Goal: Information Seeking & Learning: Understand process/instructions

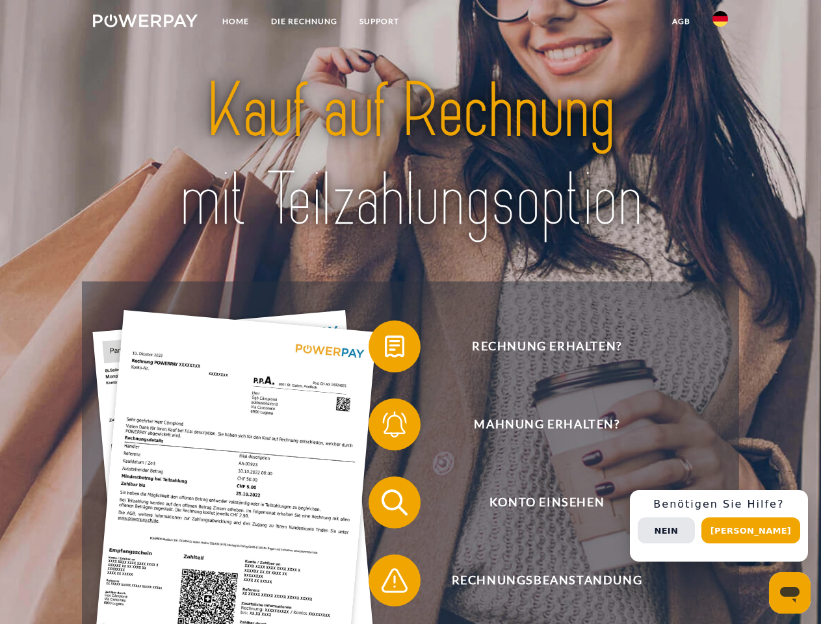
click at [145, 23] on img at bounding box center [145, 20] width 105 height 13
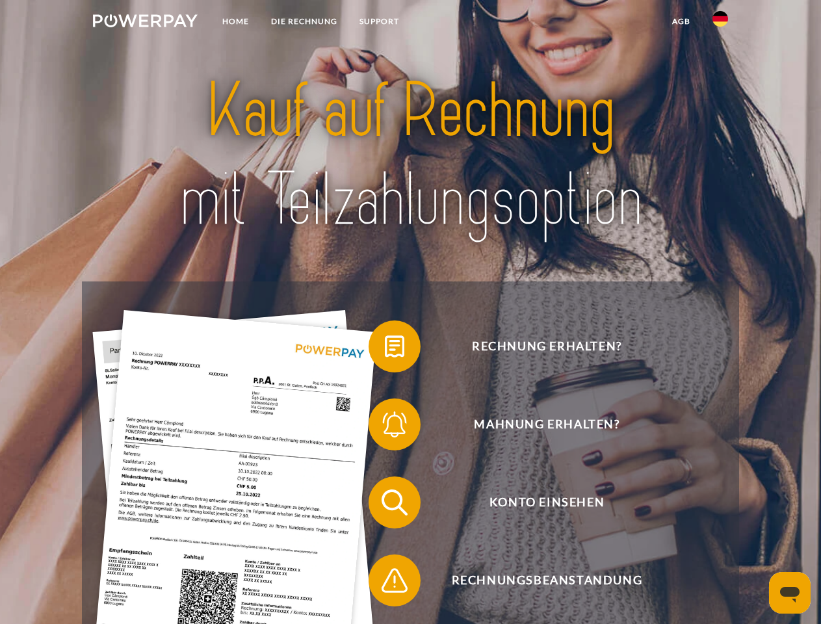
click at [720, 23] on img at bounding box center [720, 19] width 16 height 16
click at [680, 21] on link "agb" at bounding box center [681, 21] width 40 height 23
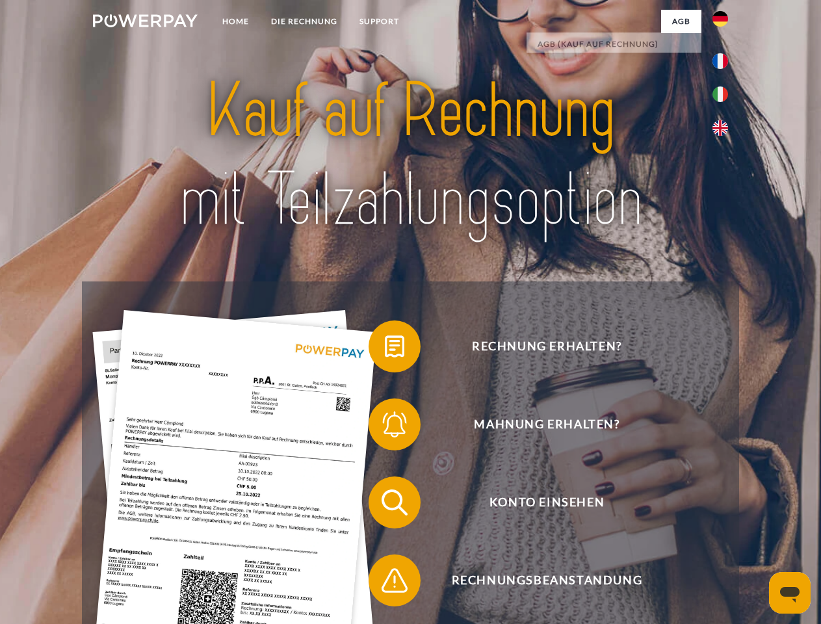
click at [385, 349] on span at bounding box center [374, 346] width 65 height 65
click at [385, 427] on span at bounding box center [374, 424] width 65 height 65
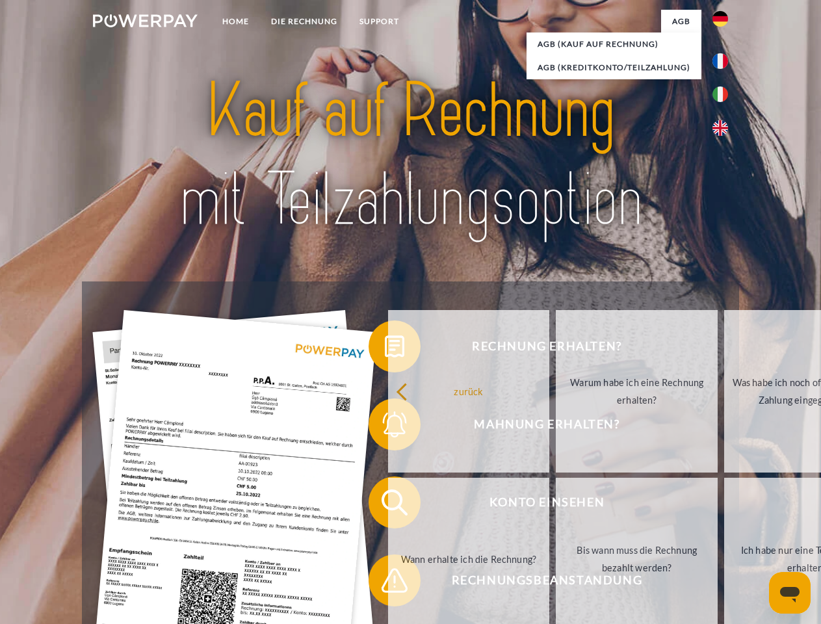
click at [556, 505] on link "Bis wann muss die Rechnung bezahlt werden?" at bounding box center [637, 559] width 162 height 162
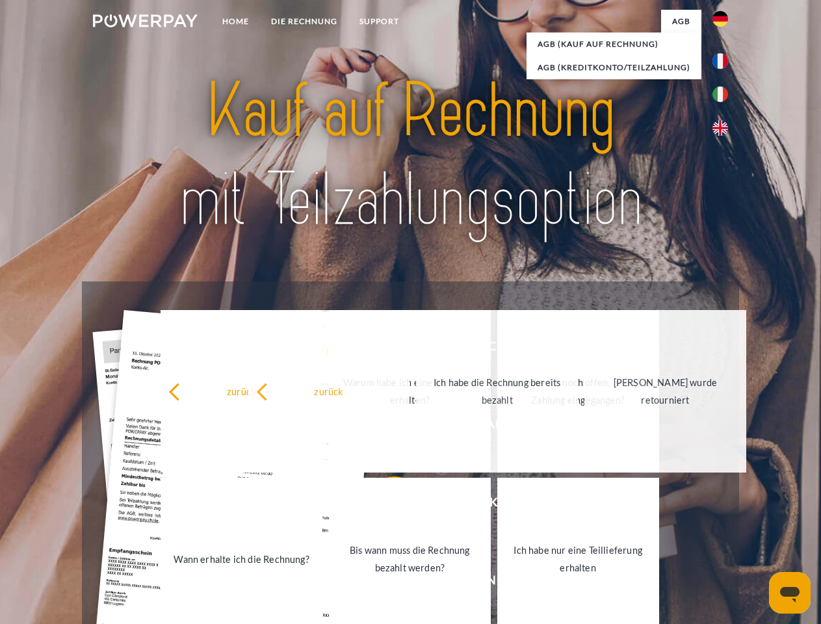
click at [497, 583] on link "Ich habe nur eine Teillieferung erhalten" at bounding box center [578, 559] width 162 height 162
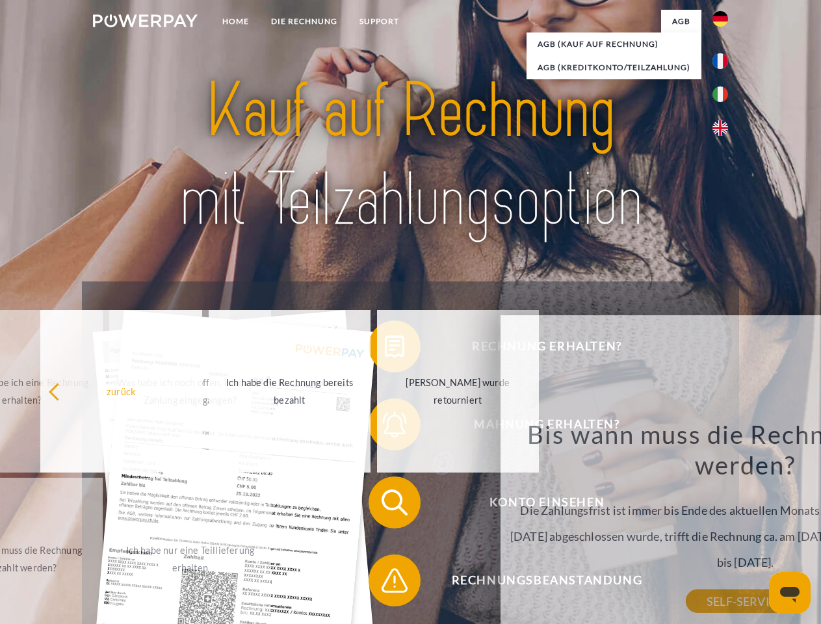
click at [723, 526] on div "Rechnung erhalten? Mahnung erhalten? Konto einsehen" at bounding box center [410, 541] width 656 height 520
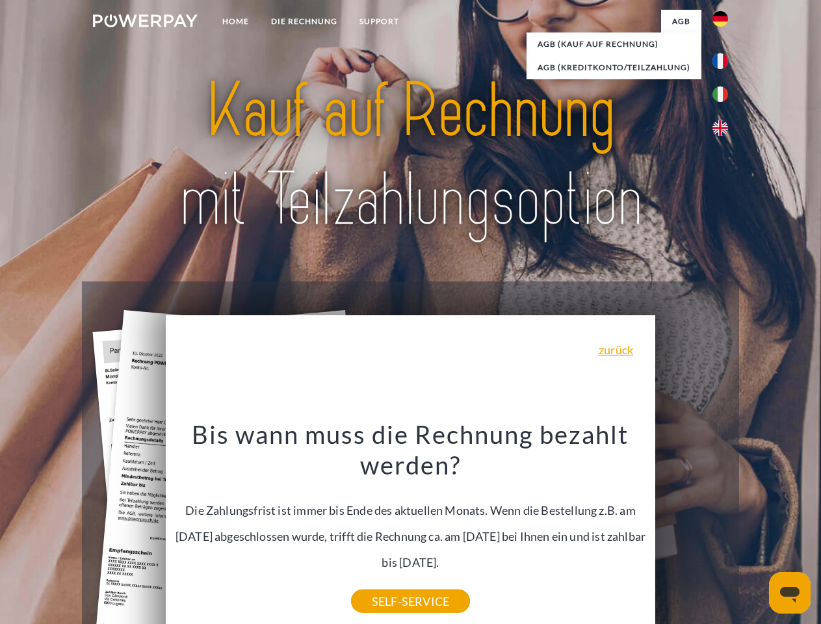
click at [691, 528] on span "Konto einsehen" at bounding box center [546, 502] width 318 height 52
click at [755, 530] on header "Home DIE RECHNUNG SUPPORT" at bounding box center [410, 448] width 821 height 897
